Goal: Transaction & Acquisition: Obtain resource

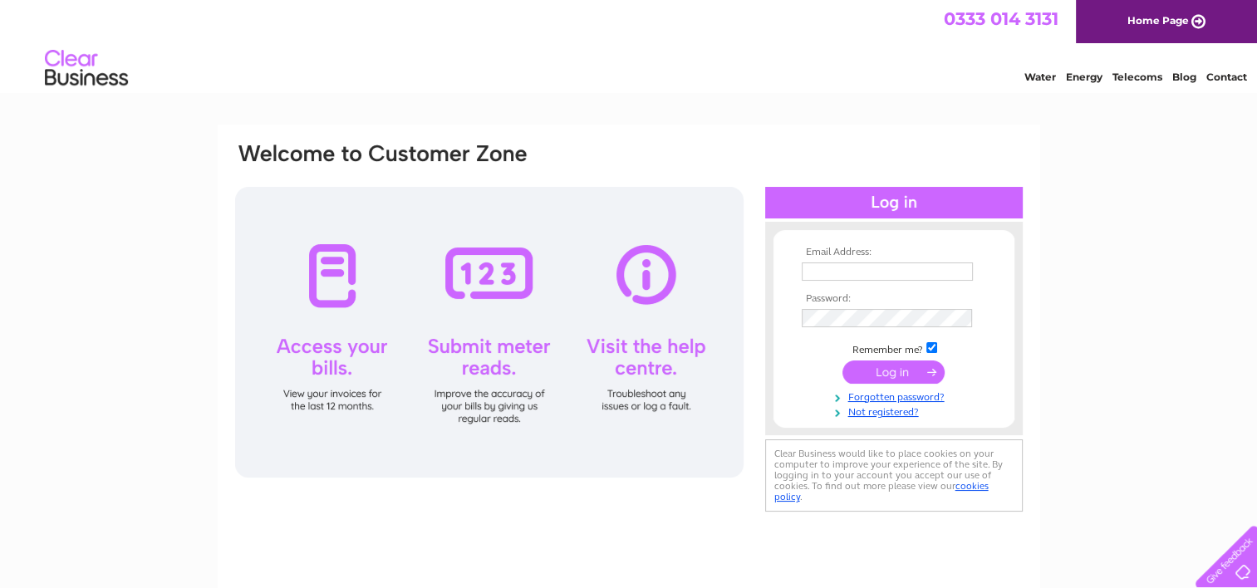
click at [839, 272] on input "text" at bounding box center [887, 272] width 171 height 18
type input "shane.mcbride@mrp.co.uk"
click at [843, 362] on input "submit" at bounding box center [894, 373] width 102 height 23
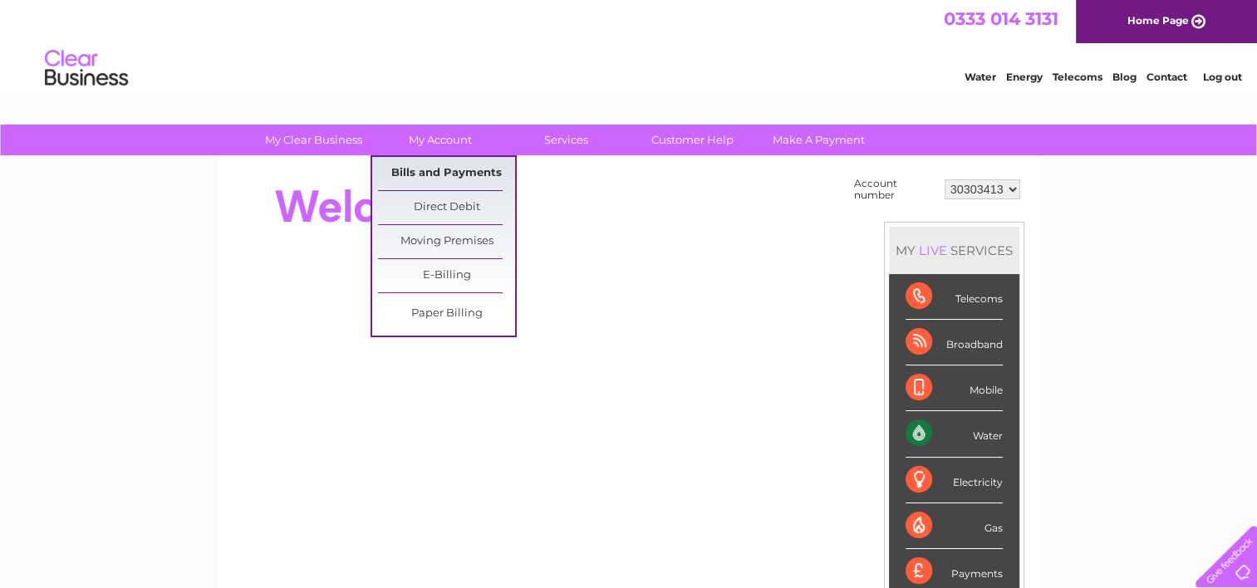
click at [435, 173] on link "Bills and Payments" at bounding box center [446, 173] width 137 height 33
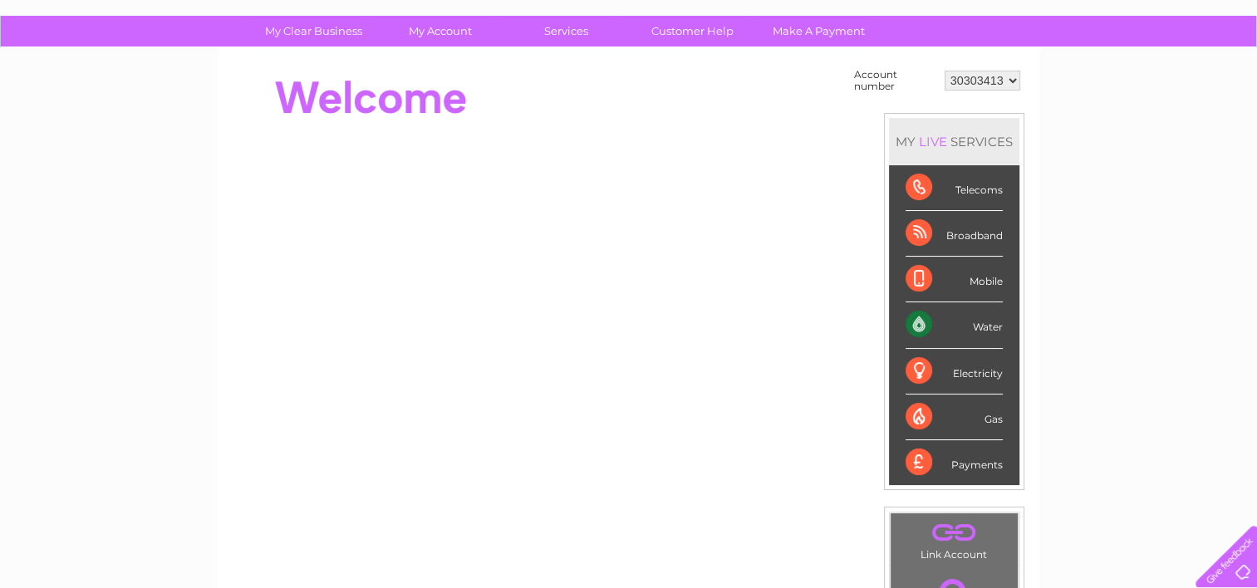
scroll to position [332, 0]
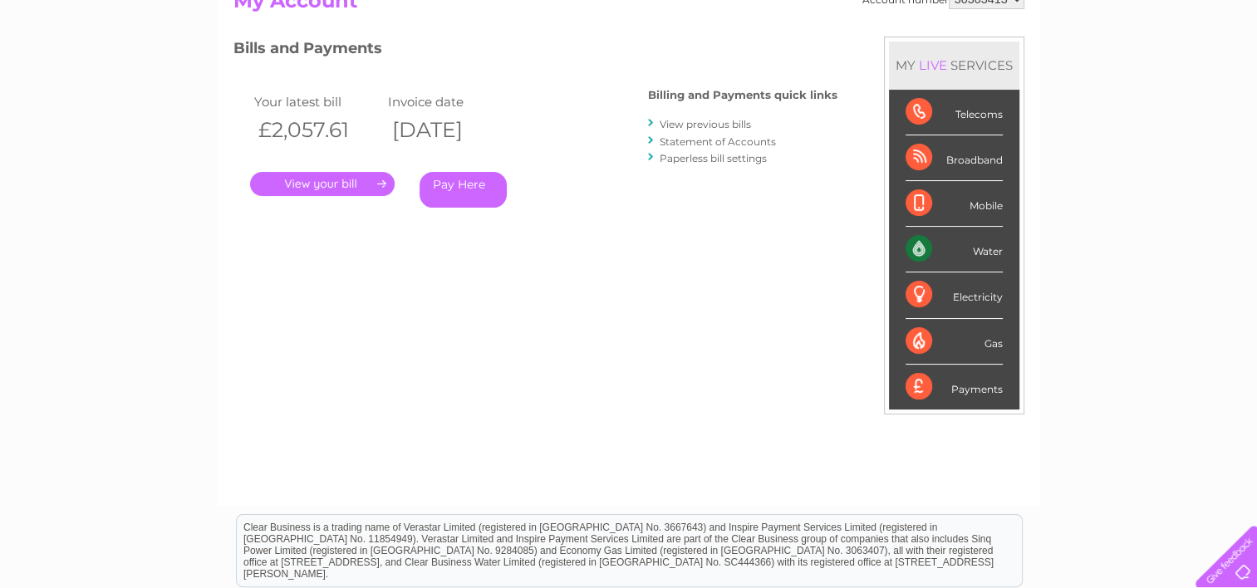
scroll to position [249, 0]
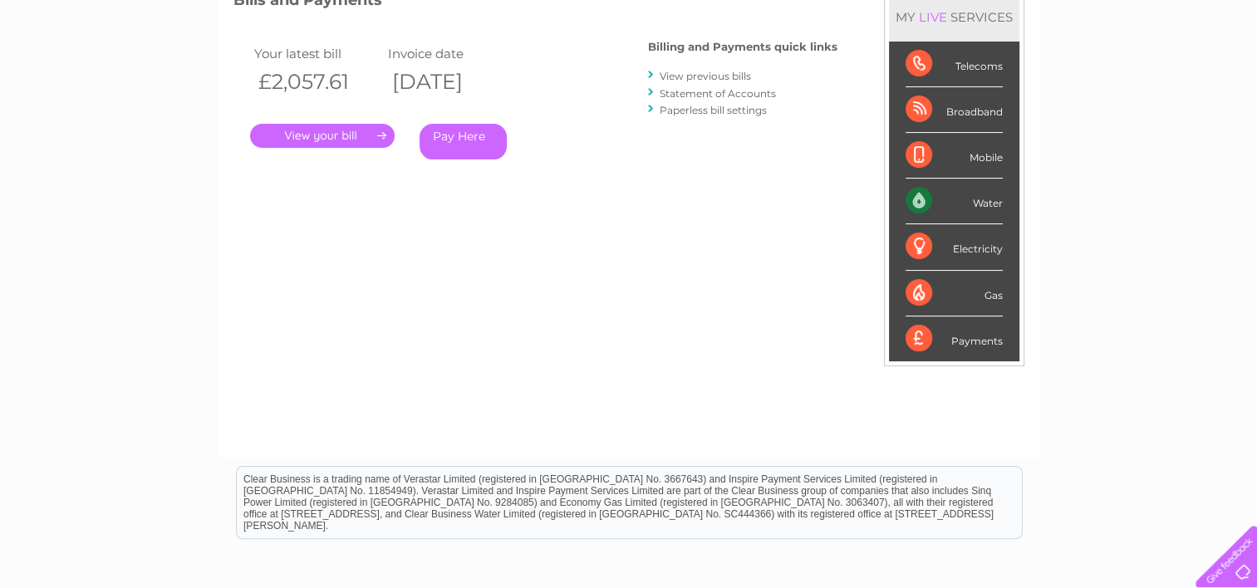
click at [347, 138] on link "." at bounding box center [322, 136] width 145 height 24
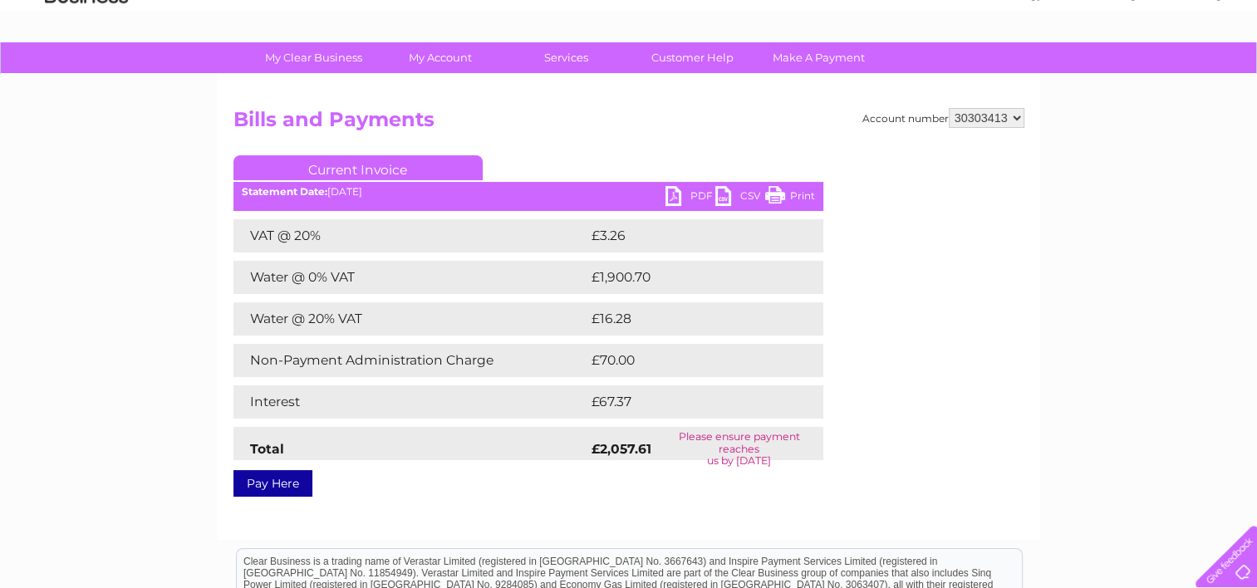
scroll to position [83, 0]
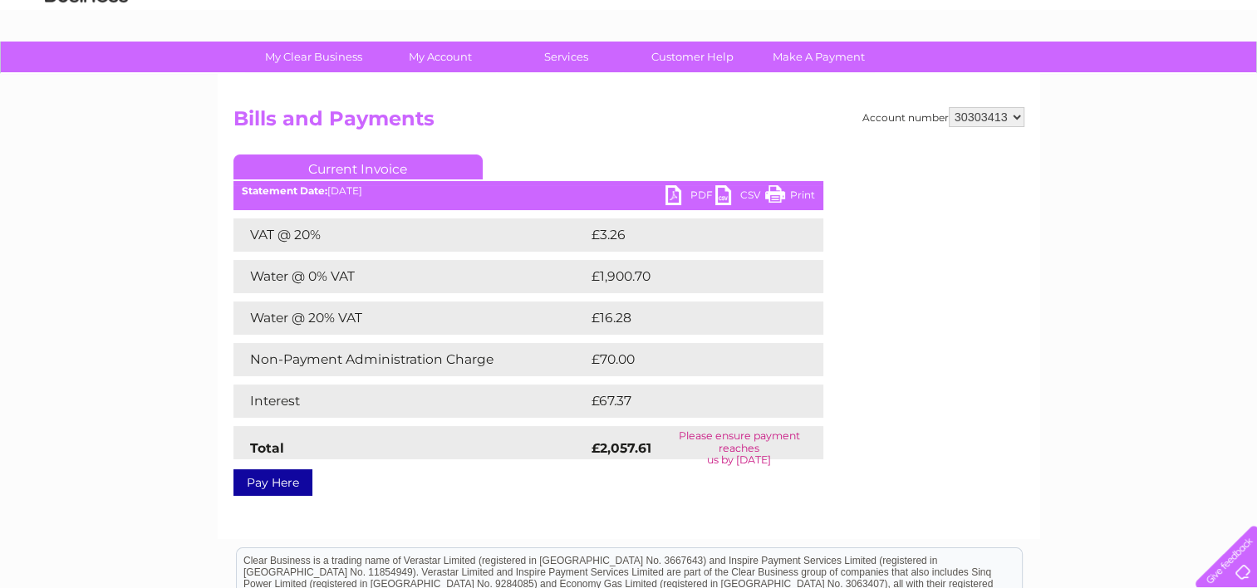
click at [678, 196] on link "PDF" at bounding box center [691, 197] width 50 height 24
click at [1099, 113] on div "My Clear Business Login Details My Details My Preferences Link Account My Accou…" at bounding box center [628, 433] width 1257 height 782
